Goal: Check status: Check status

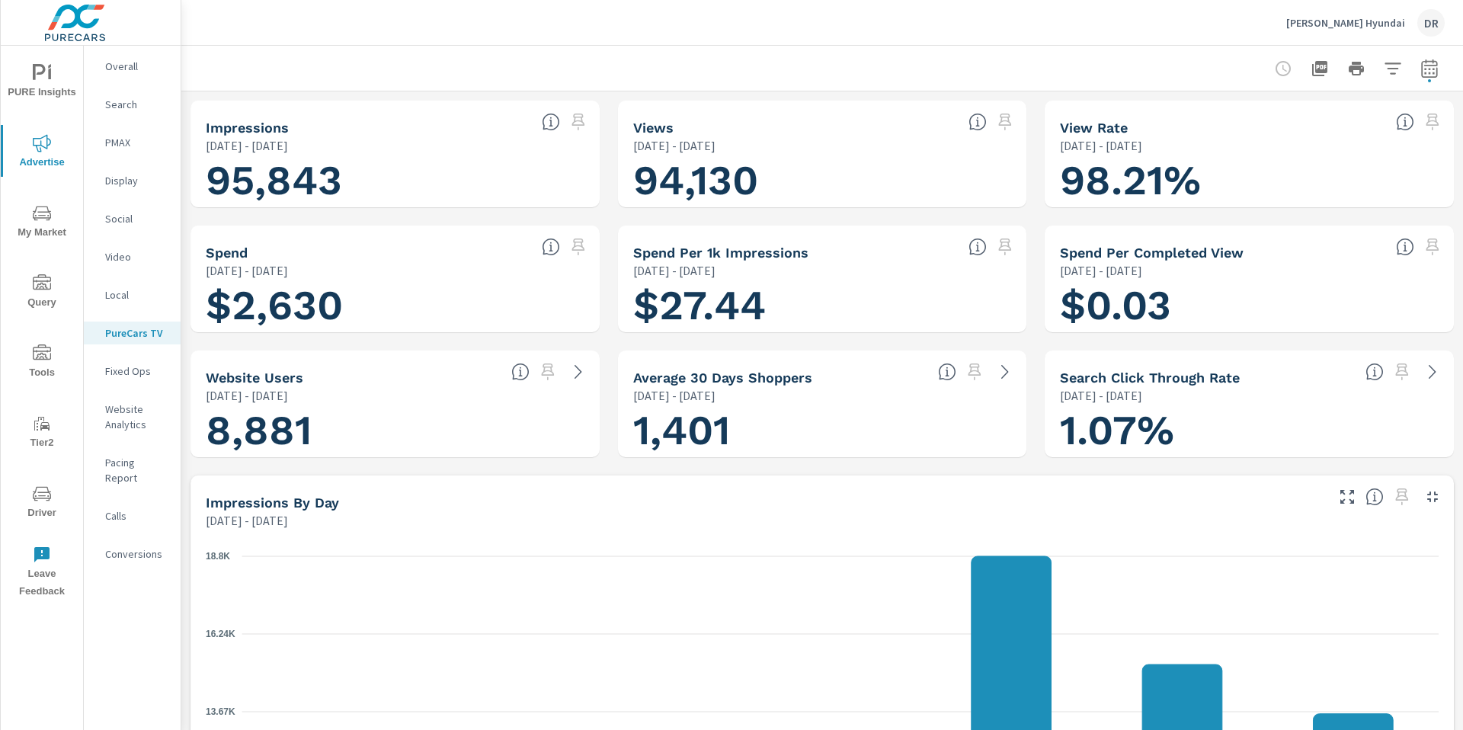
scroll to position [1, 0]
click at [1429, 68] on icon "button" at bounding box center [1430, 71] width 10 height 6
click at [1297, 183] on input "[DATE]" at bounding box center [1268, 190] width 85 height 30
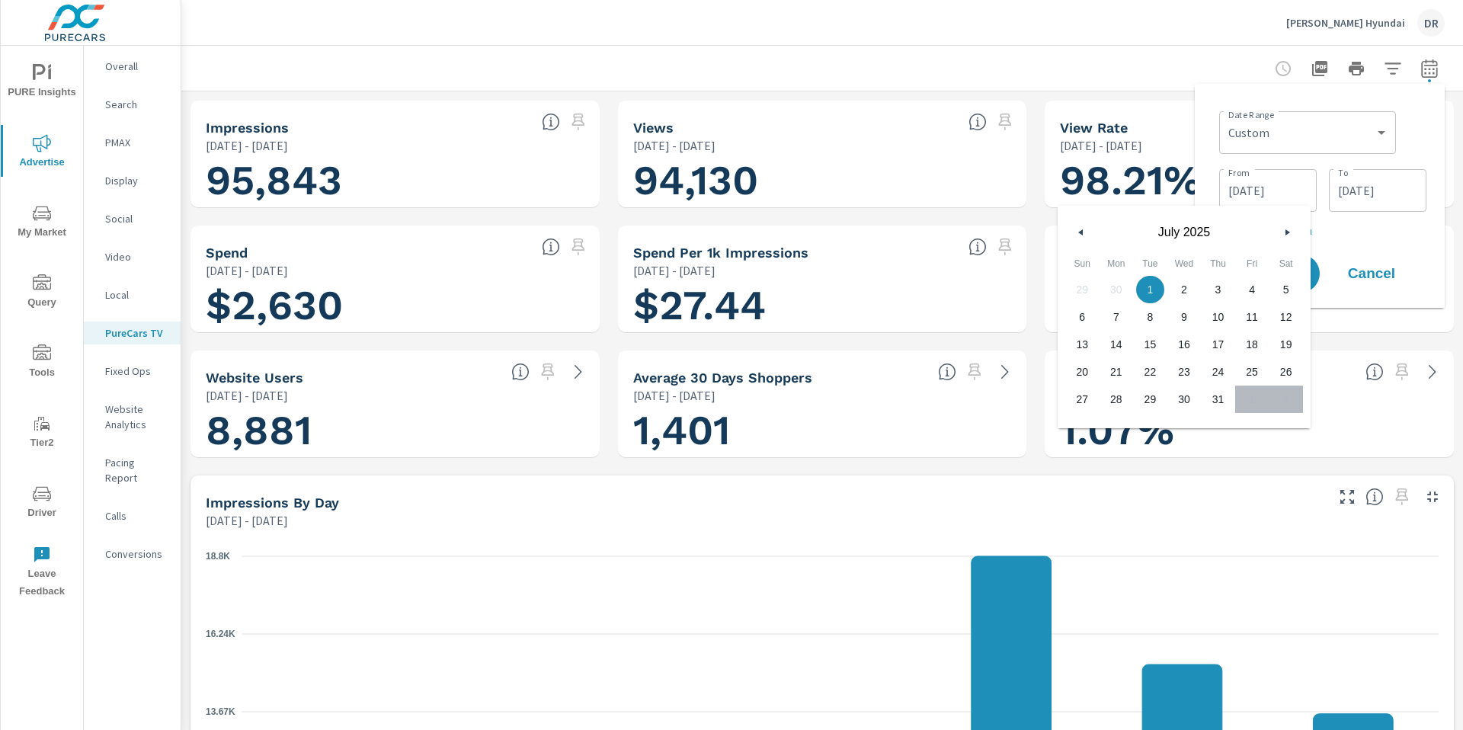
click at [1289, 232] on icon "button" at bounding box center [1290, 232] width 8 height 6
click at [1286, 235] on icon "button" at bounding box center [1290, 232] width 8 height 6
click at [1236, 188] on input "[DATE]" at bounding box center [1268, 190] width 85 height 30
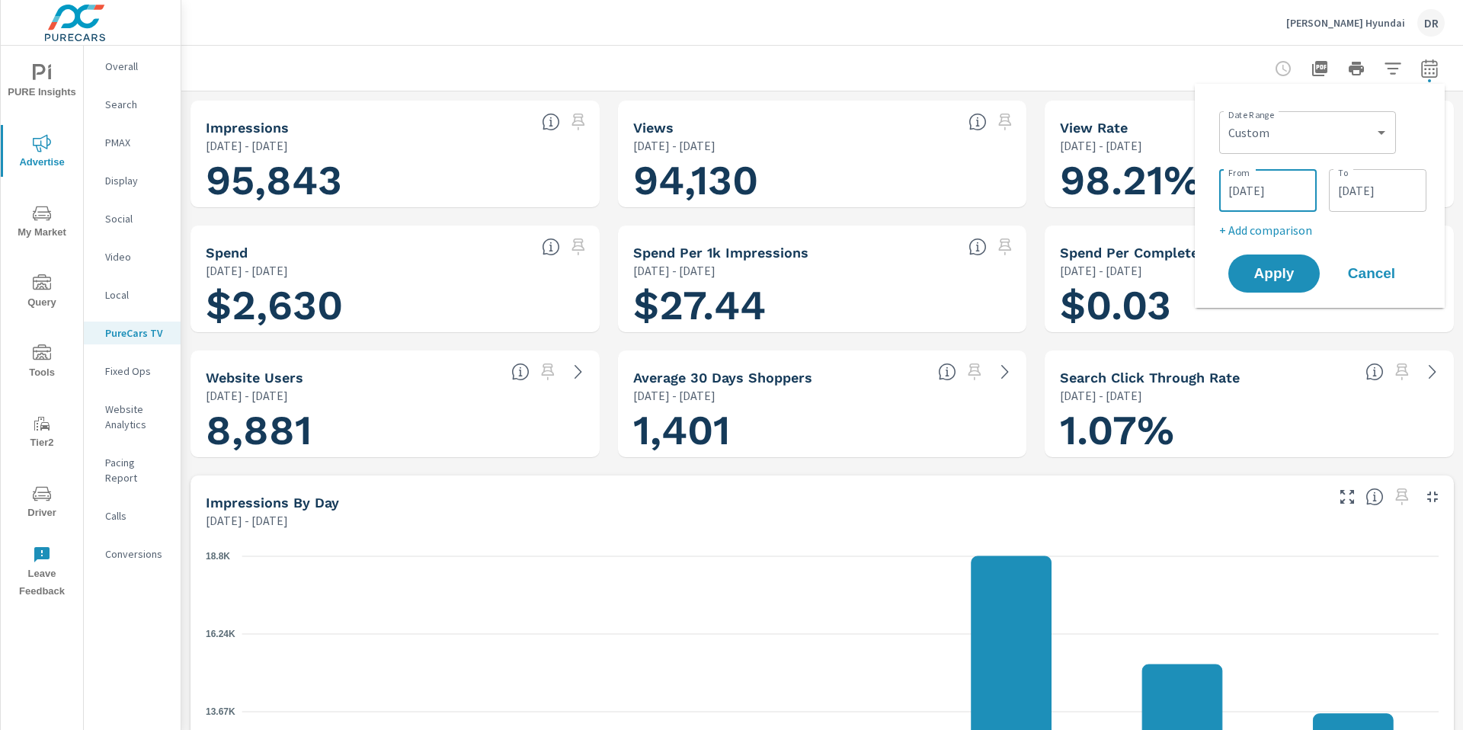
click at [1236, 188] on input "[DATE]" at bounding box center [1268, 190] width 85 height 30
click at [1238, 192] on input "[DATE]" at bounding box center [1268, 190] width 85 height 30
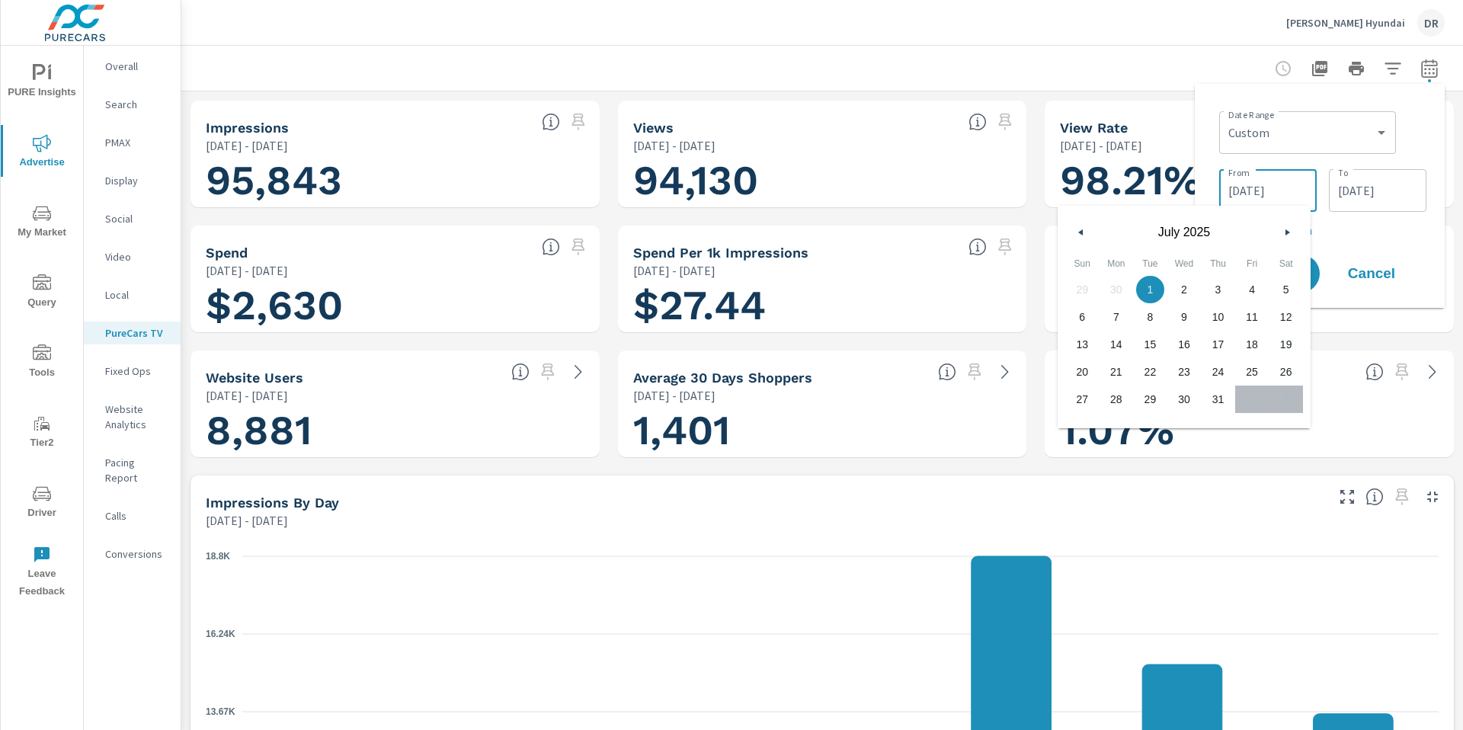
click at [1287, 231] on icon "button" at bounding box center [1290, 232] width 8 height 6
click at [1383, 132] on select "Custom [DATE] Last week Last 7 days Last 14 days Last 30 days Last 45 days Last…" at bounding box center [1308, 132] width 165 height 30
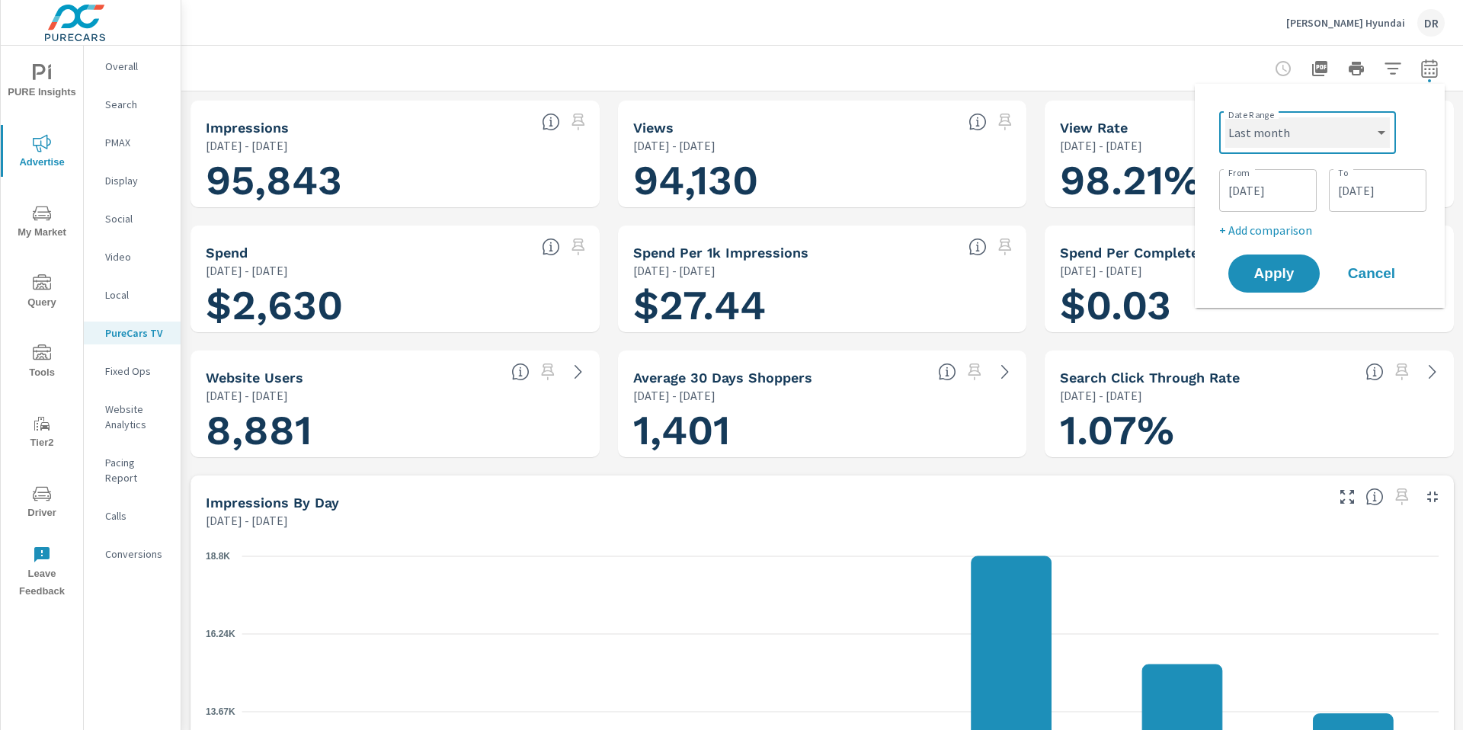
click at [1226, 117] on select "Custom [DATE] Last week Last 7 days Last 14 days Last 30 days Last 45 days Last…" at bounding box center [1308, 132] width 165 height 30
select select "Last month"
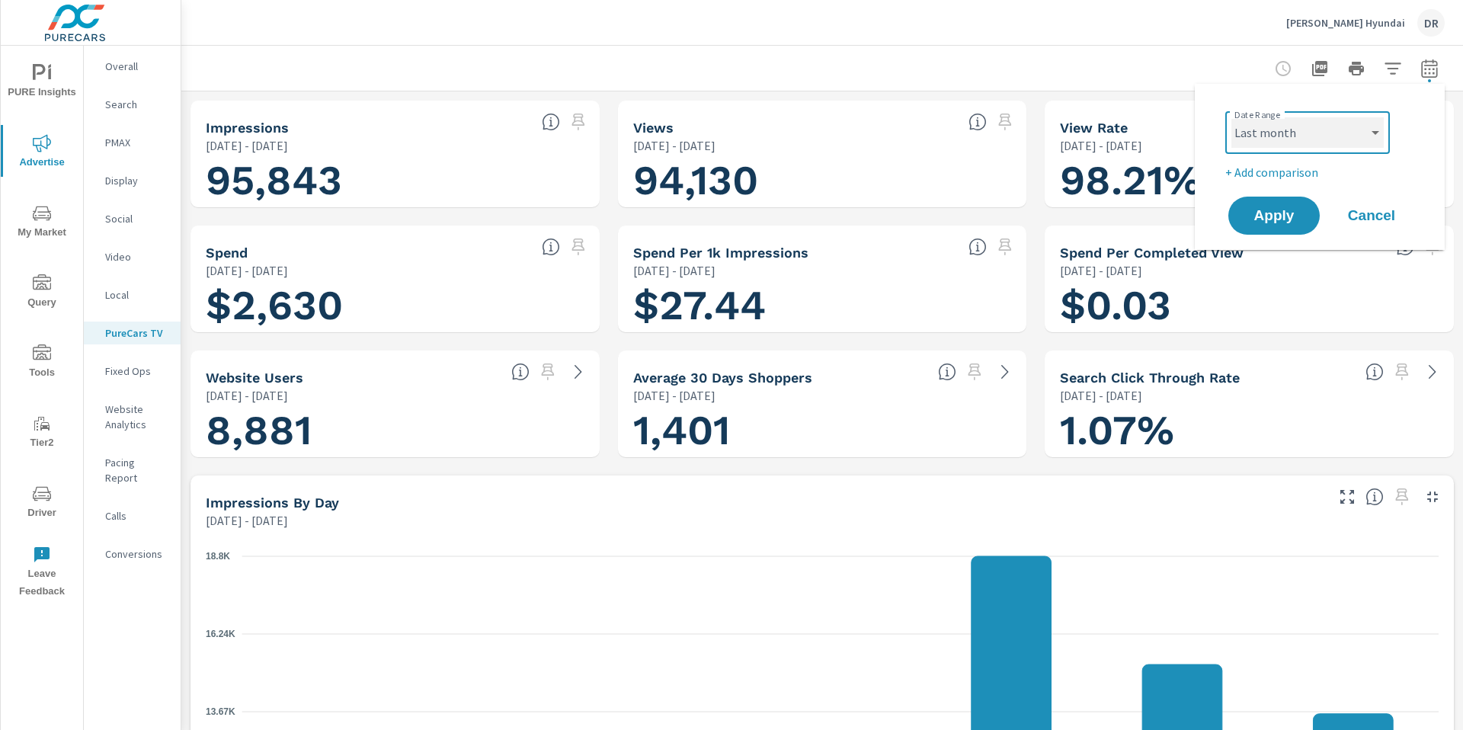
click at [1270, 134] on select "Custom [DATE] Last week Last 7 days Last 14 days Last 30 days Last 45 days Last…" at bounding box center [1308, 132] width 152 height 30
click at [1232, 117] on select "Custom [DATE] Last week Last 7 days Last 14 days Last 30 days Last 45 days Last…" at bounding box center [1308, 132] width 152 height 30
click at [1272, 214] on span "Apply" at bounding box center [1274, 216] width 63 height 14
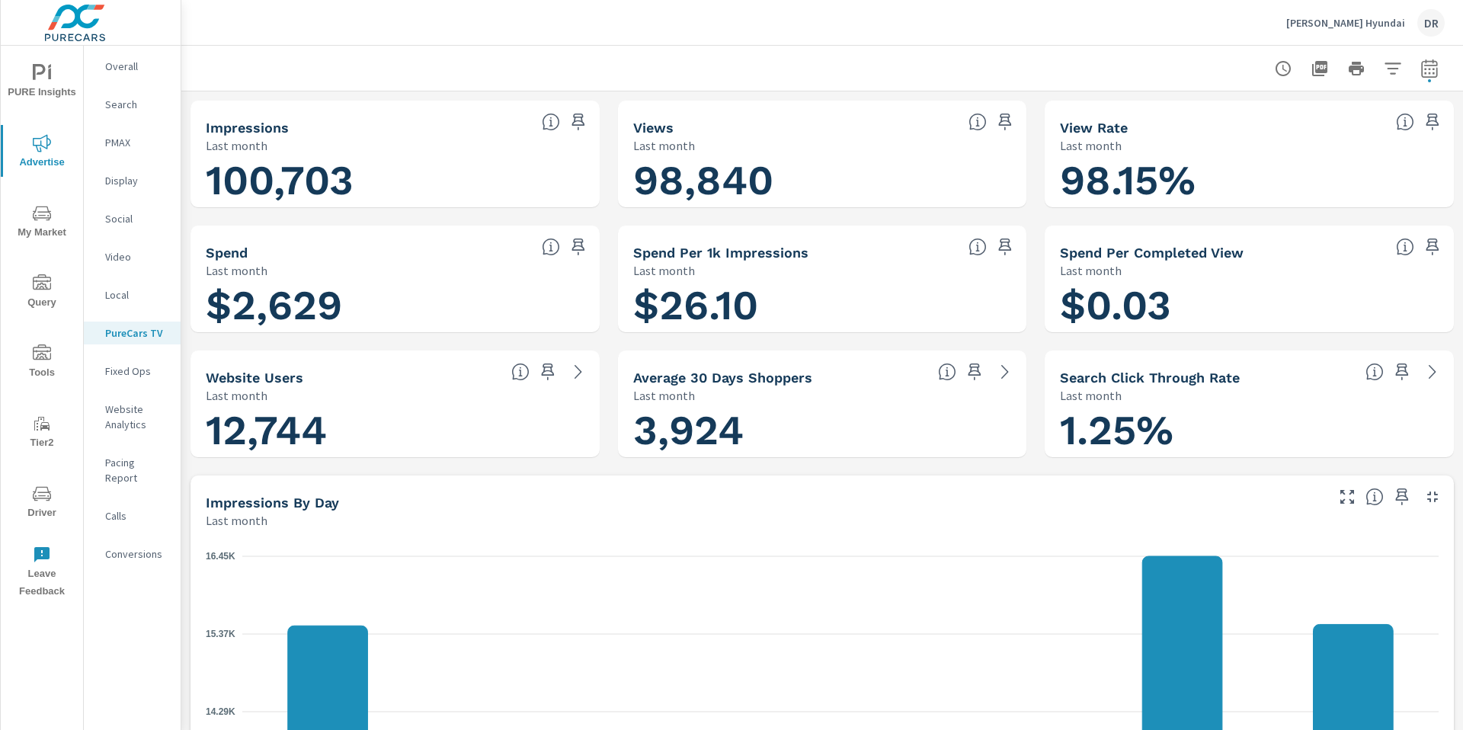
scroll to position [1, 0]
click at [1177, 73] on div at bounding box center [822, 68] width 1245 height 45
click at [1327, 72] on icon "button" at bounding box center [1320, 68] width 15 height 15
